Goal: Task Accomplishment & Management: Use online tool/utility

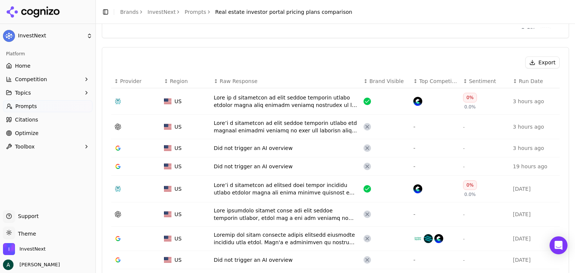
scroll to position [262, 0]
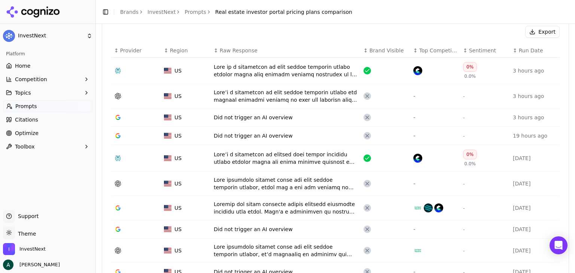
click at [307, 65] on div "Data table" at bounding box center [286, 70] width 144 height 15
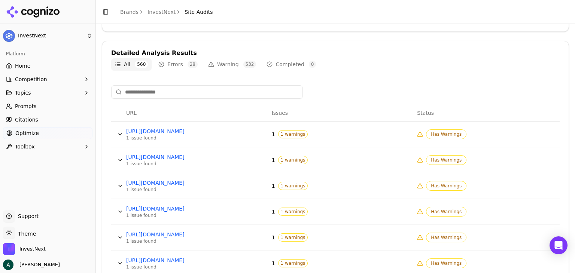
scroll to position [225, 0]
click at [119, 132] on button "Data table" at bounding box center [120, 134] width 12 height 12
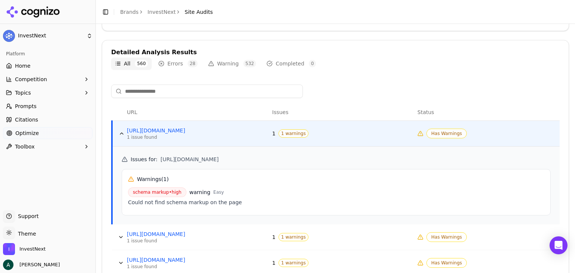
scroll to position [262, 0]
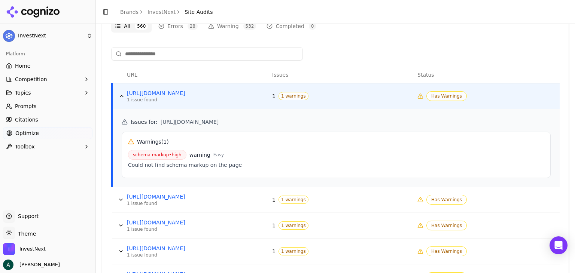
click at [119, 95] on button "Data table" at bounding box center [122, 96] width 12 height 12
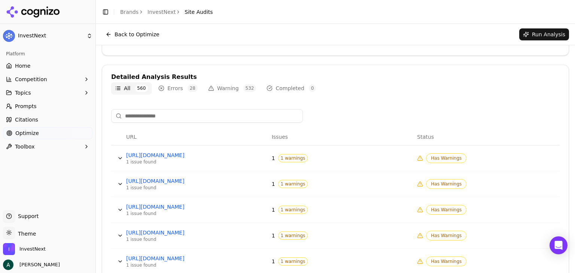
scroll to position [187, 0]
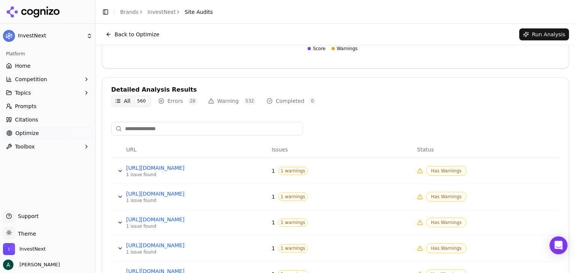
click at [149, 129] on input at bounding box center [207, 128] width 192 height 13
click at [125, 95] on button "All 560" at bounding box center [131, 101] width 40 height 12
click at [117, 101] on button "All 560" at bounding box center [131, 101] width 40 height 12
click at [188, 103] on span "28" at bounding box center [193, 100] width 10 height 7
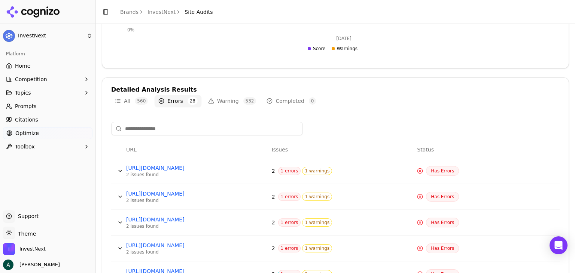
scroll to position [262, 0]
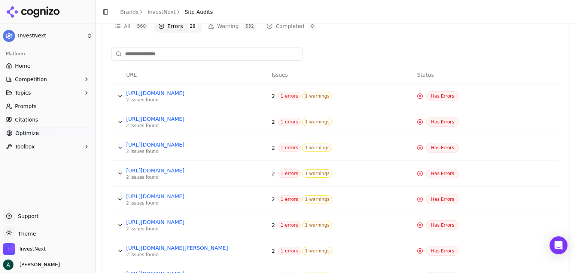
click at [120, 119] on button "Data table" at bounding box center [120, 122] width 12 height 12
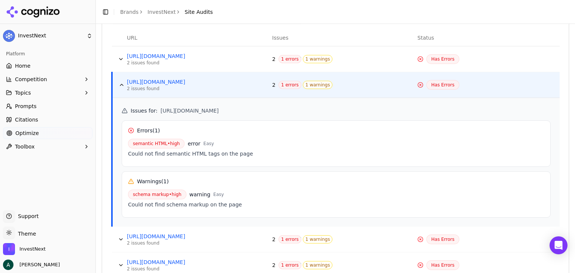
scroll to position [300, 0]
click at [234, 153] on div "Could not find semantic HTML tags on the page" at bounding box center [336, 153] width 416 height 7
click at [219, 198] on div "schema markup • high warning Easy" at bounding box center [336, 194] width 416 height 10
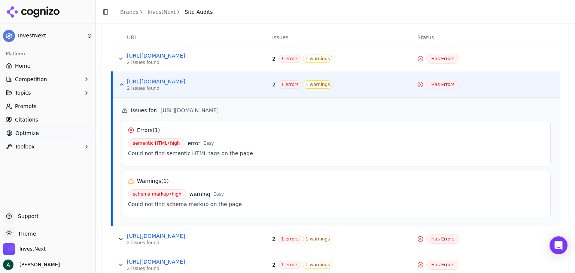
click at [219, 198] on div "schema markup • high warning Easy" at bounding box center [336, 194] width 416 height 10
click at [219, 203] on div "Could not find schema markup on the page" at bounding box center [336, 204] width 416 height 7
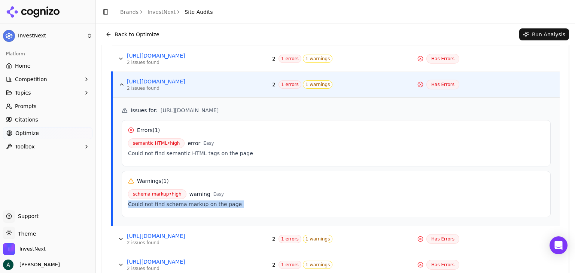
click at [121, 86] on button "Data table" at bounding box center [122, 85] width 12 height 12
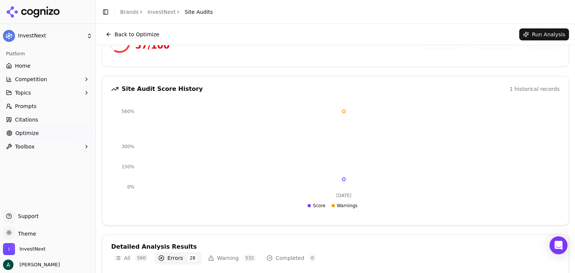
scroll to position [0, 0]
